Goal: Task Accomplishment & Management: Complete application form

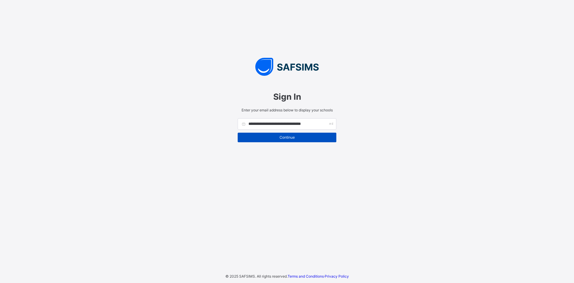
type input "**********"
click at [305, 136] on span "Continue" at bounding box center [287, 137] width 90 height 4
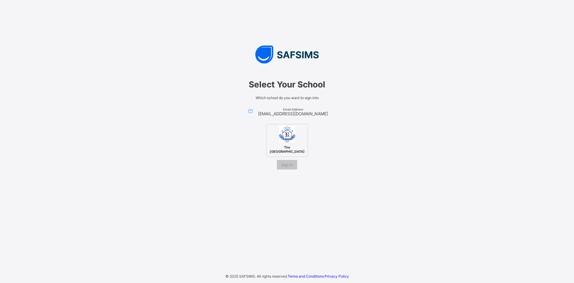
click at [291, 136] on img at bounding box center [287, 134] width 16 height 16
click at [283, 141] on img at bounding box center [287, 134] width 16 height 16
click at [286, 164] on span "Sign In" at bounding box center [286, 164] width 11 height 4
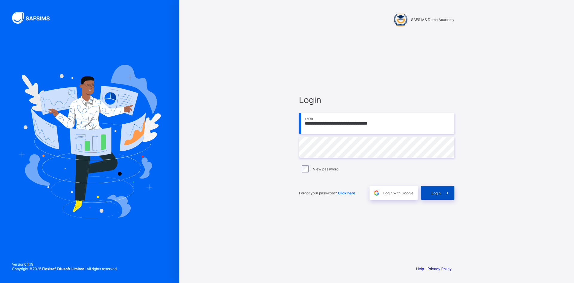
click at [440, 193] on span "Login" at bounding box center [436, 192] width 9 height 4
click at [434, 193] on span "Login" at bounding box center [436, 192] width 9 height 4
